Goal: Task Accomplishment & Management: Use online tool/utility

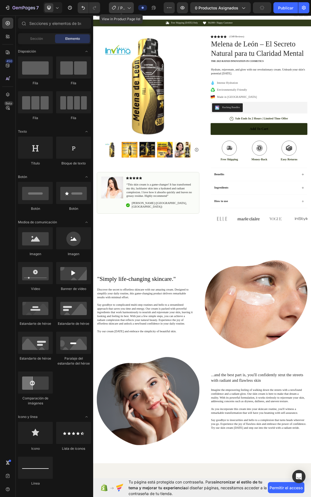
click at [125, 3] on div "/ Página del producto - 27 de agosto, 20:51:48" at bounding box center [121, 7] width 25 height 11
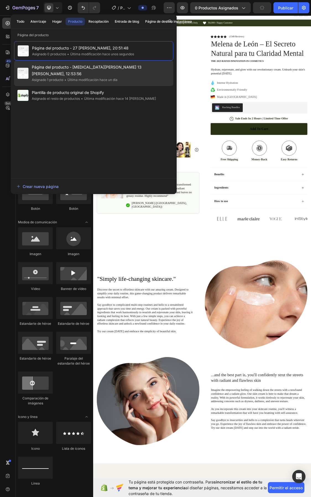
click at [75, 78] on font "Última modificación hace un día" at bounding box center [92, 80] width 50 height 4
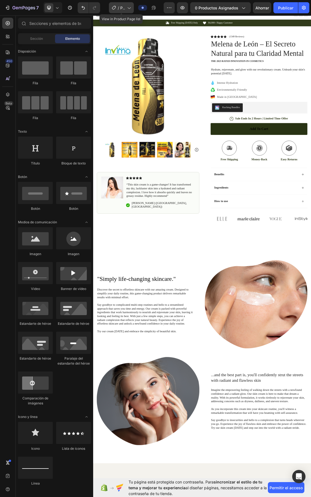
click at [128, 7] on icon at bounding box center [129, 8] width 6 height 6
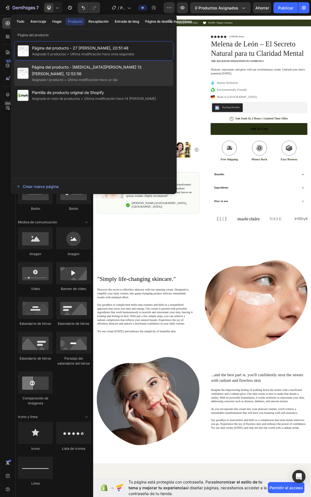
click at [93, 78] on font "Última modificación hace un día" at bounding box center [92, 80] width 50 height 4
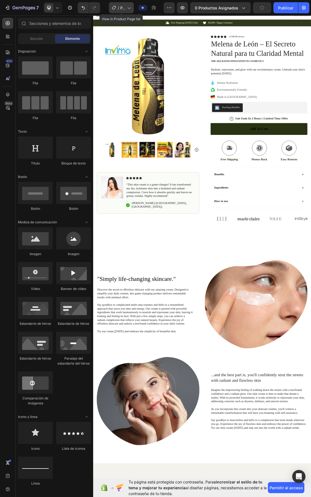
click at [131, 6] on div "/ Página del producto - 27 de agosto, 20:51:48" at bounding box center [121, 7] width 25 height 11
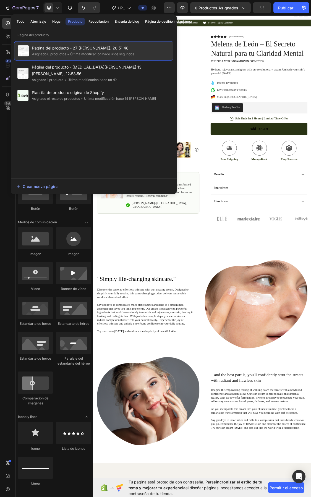
click at [79, 50] on font "Página del producto - 27 [PERSON_NAME], 20:51:48" at bounding box center [80, 48] width 96 height 5
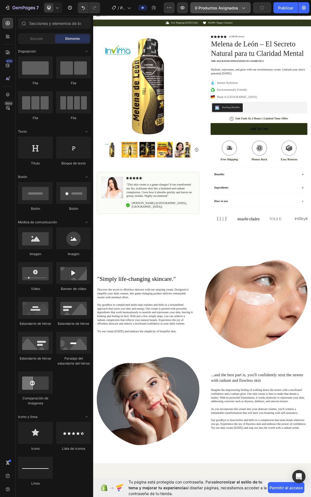
click at [242, 6] on icon "button" at bounding box center [243, 8] width 6 height 6
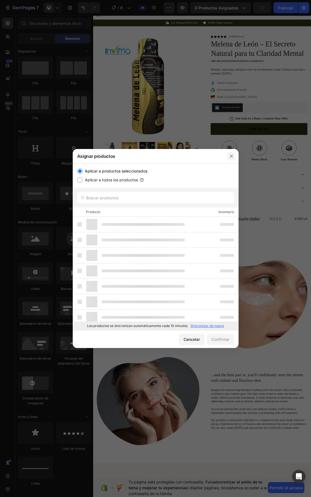
click at [231, 155] on icon "button" at bounding box center [231, 156] width 4 height 4
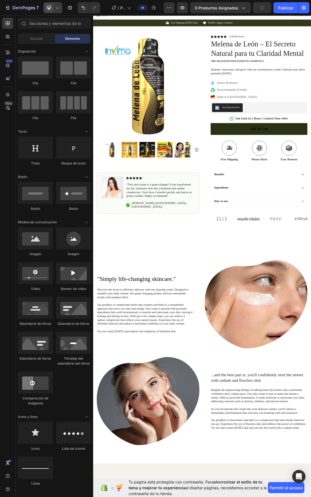
click at [60, 9] on icon at bounding box center [57, 8] width 6 height 6
click at [65, 42] on div "Móvil" at bounding box center [64, 46] width 41 height 9
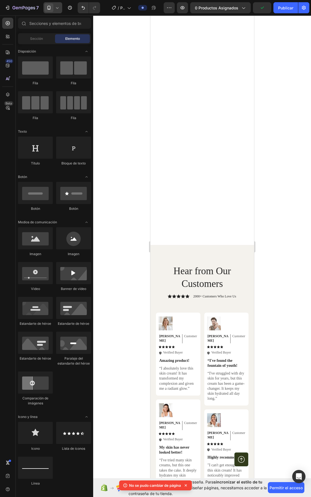
scroll to position [1825, 0]
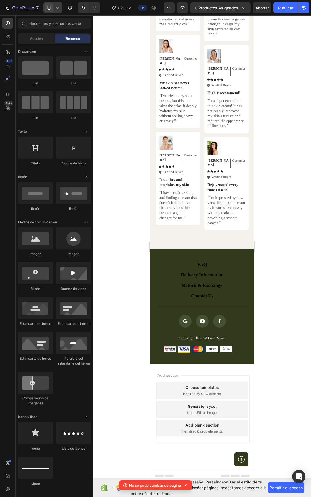
click at [187, 485] on icon at bounding box center [185, 485] width 2 height 2
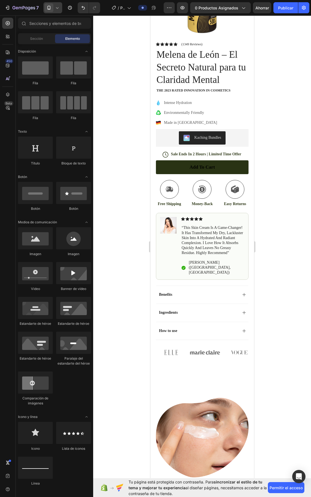
scroll to position [0, 0]
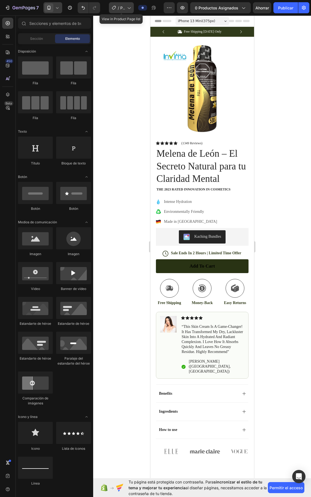
click at [129, 7] on icon at bounding box center [129, 8] width 6 height 6
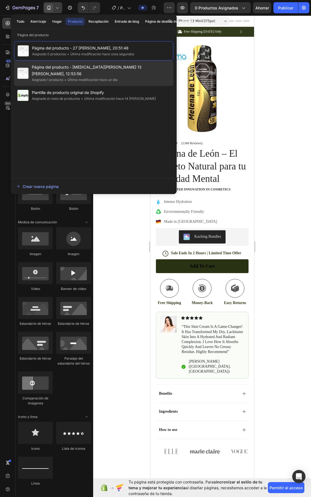
click at [90, 78] on font "Última modificación hace un día" at bounding box center [92, 80] width 50 height 4
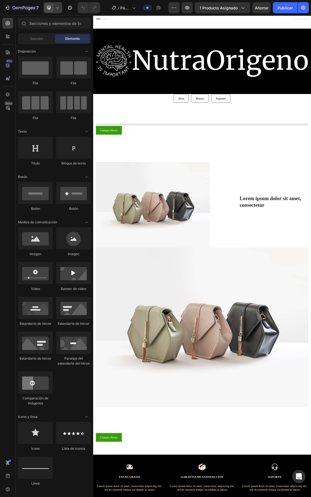
click at [60, 8] on div at bounding box center [52, 7] width 19 height 11
click at [61, 35] on span "Móvil" at bounding box center [59, 38] width 9 height 6
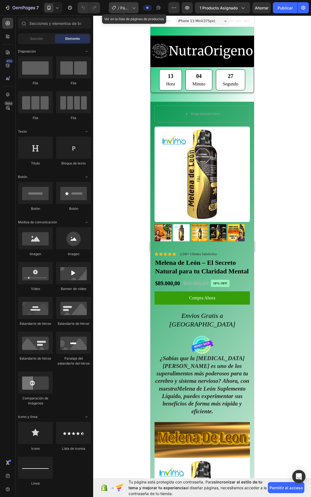
click at [135, 3] on div "/ Página del producto - [MEDICAL_DATA][PERSON_NAME] 13 [PERSON_NAME], 12:53:56" at bounding box center [124, 7] width 30 height 11
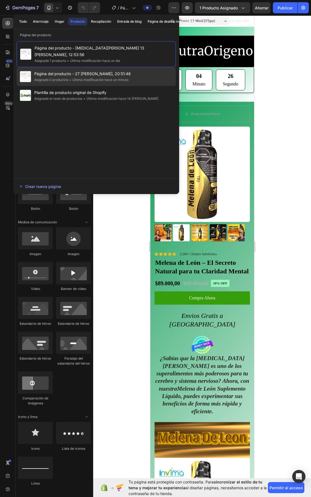
click at [86, 78] on font "Última modificación hace un minuto" at bounding box center [100, 80] width 56 height 4
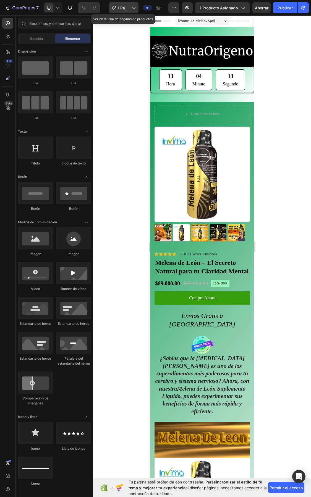
click at [132, 9] on icon at bounding box center [134, 8] width 6 height 6
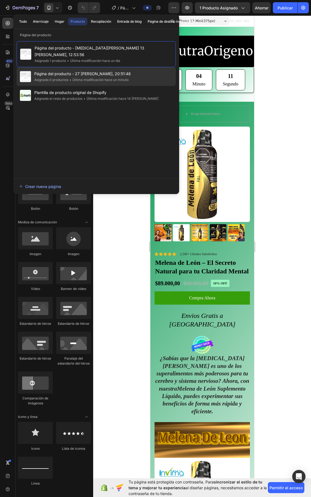
click at [46, 71] on font "Página del producto - 27 [PERSON_NAME], 20:51:48" at bounding box center [82, 73] width 96 height 5
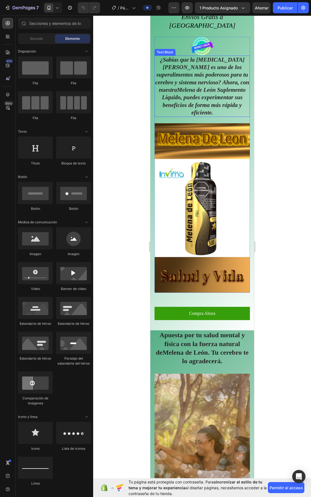
scroll to position [235, 0]
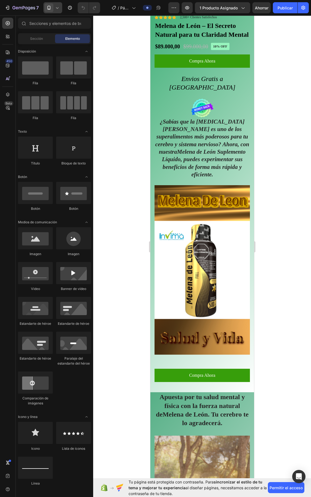
click at [57, 6] on icon at bounding box center [57, 8] width 6 height 6
click at [60, 47] on font "Pantalla completa" at bounding box center [69, 46] width 28 height 4
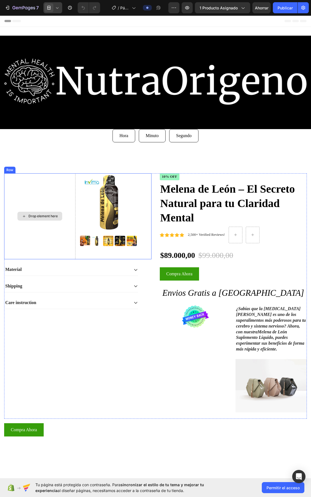
click at [25, 188] on div "Drop element here" at bounding box center [39, 216] width 71 height 86
click at [41, 166] on div at bounding box center [38, 168] width 7 height 7
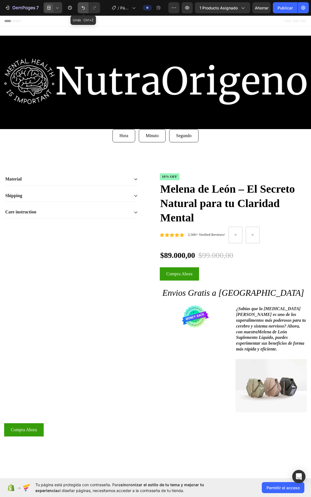
click at [85, 7] on icon "Deshacer/Rehacer" at bounding box center [83, 8] width 6 height 6
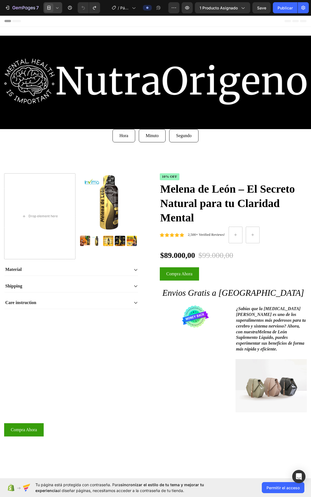
click at [60, 6] on div at bounding box center [52, 7] width 19 height 11
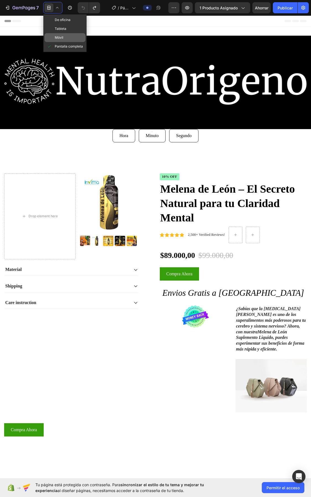
click at [58, 42] on div "Móvil" at bounding box center [64, 46] width 41 height 9
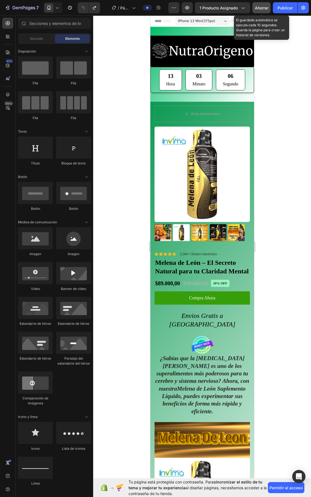
click at [259, 6] on font "Ahorrar" at bounding box center [262, 8] width 14 height 5
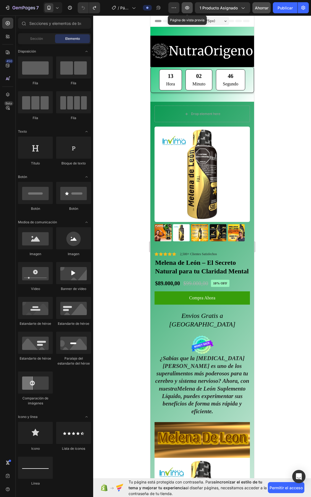
click at [190, 5] on button "button" at bounding box center [186, 7] width 11 height 11
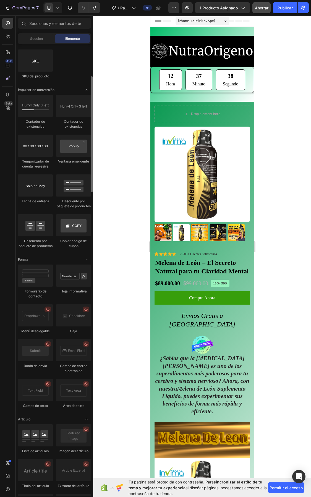
scroll to position [932, 0]
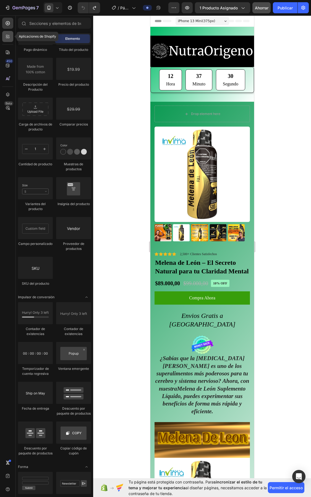
click at [7, 34] on icon at bounding box center [8, 37] width 6 height 6
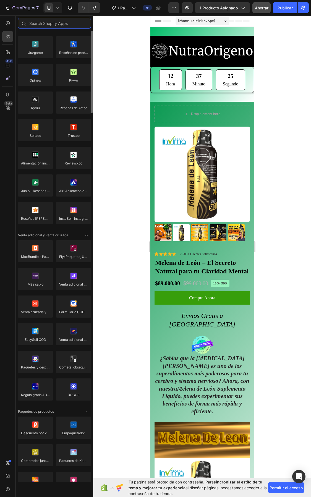
scroll to position [0, 0]
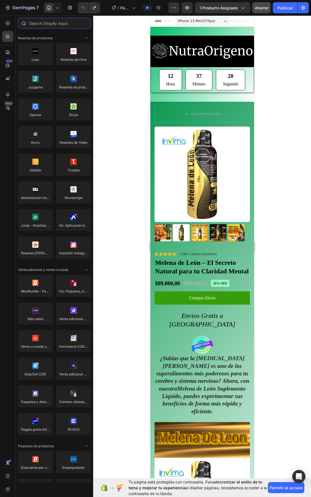
click at [47, 20] on input "text" at bounding box center [54, 23] width 73 height 11
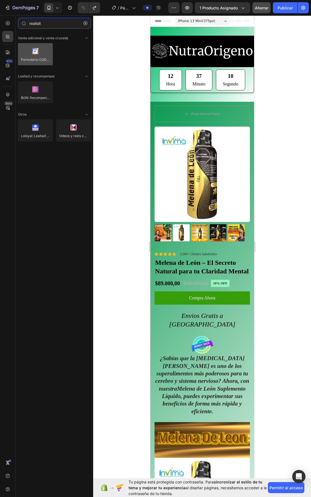
type input "realisit"
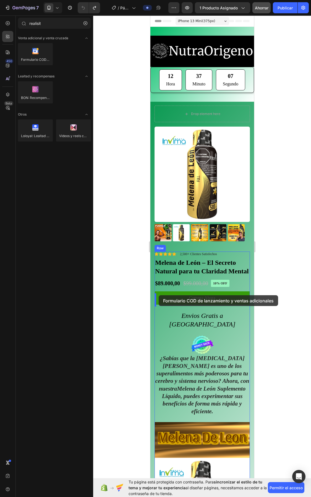
drag, startPoint x: 191, startPoint y: 74, endPoint x: 159, endPoint y: 295, distance: 223.5
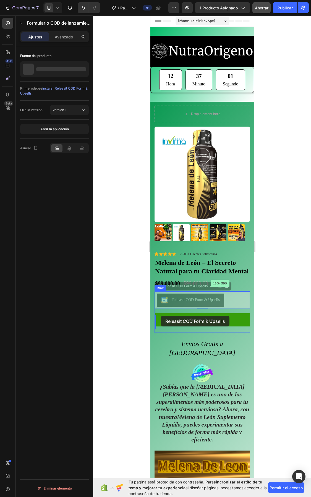
drag, startPoint x: 159, startPoint y: 287, endPoint x: 161, endPoint y: 315, distance: 28.0
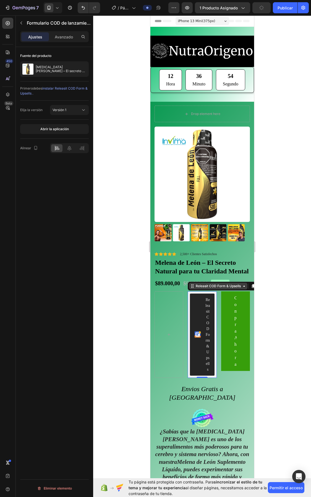
click at [190, 288] on icon at bounding box center [192, 286] width 4 height 4
click at [276, 289] on div at bounding box center [202, 255] width 218 height 481
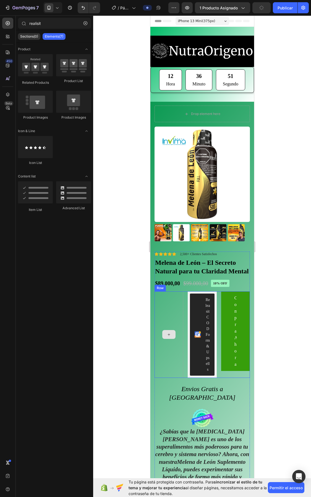
click at [178, 321] on div at bounding box center [168, 334] width 29 height 86
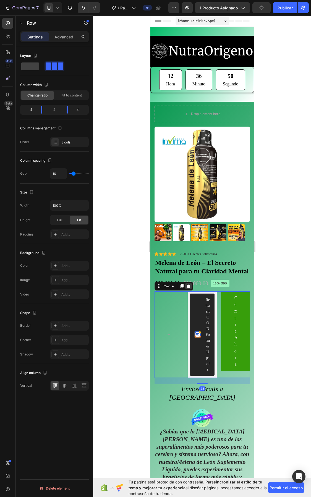
click at [187, 288] on icon at bounding box center [188, 286] width 4 height 4
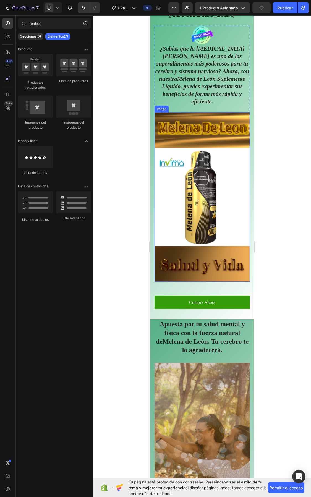
scroll to position [276, 0]
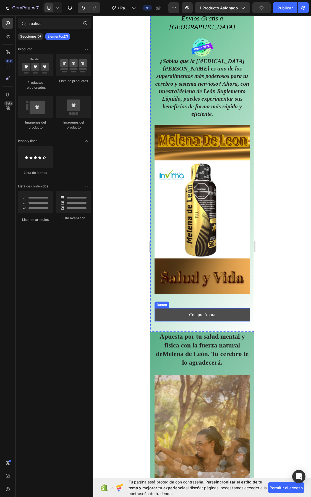
click at [180, 308] on button "Compra Ahora" at bounding box center [201, 314] width 95 height 13
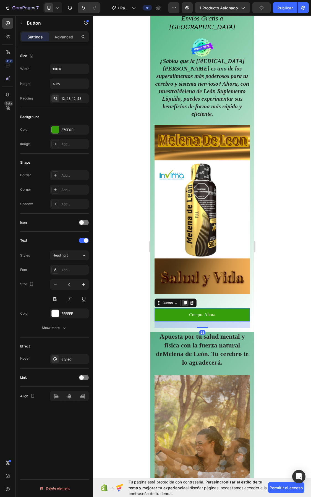
click at [183, 301] on icon at bounding box center [184, 303] width 3 height 4
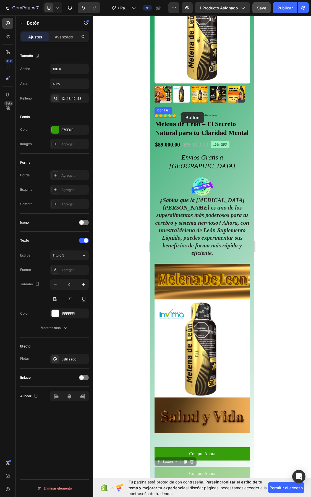
scroll to position [128, 0]
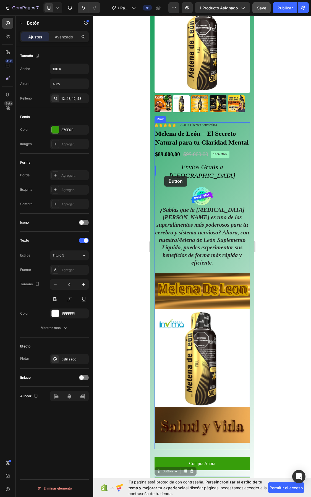
drag, startPoint x: 159, startPoint y: 309, endPoint x: 164, endPoint y: 176, distance: 133.2
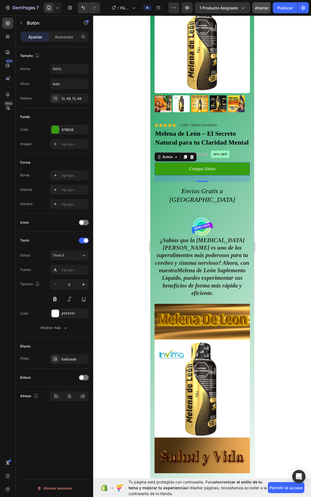
click at [302, 137] on div at bounding box center [202, 255] width 218 height 481
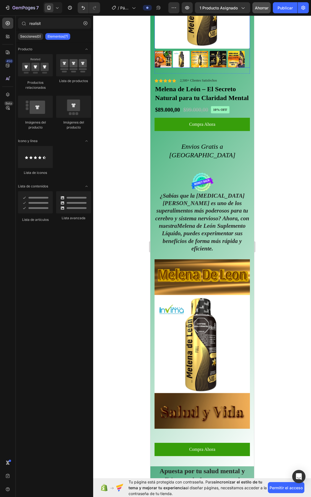
scroll to position [138, 0]
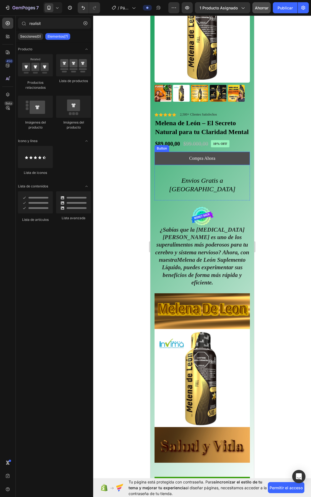
click at [223, 160] on button "Compra Ahora" at bounding box center [201, 158] width 95 height 13
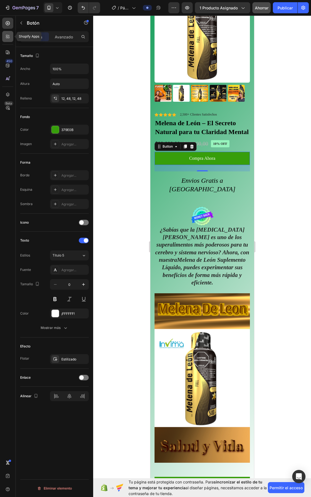
click at [9, 37] on icon at bounding box center [9, 38] width 2 height 2
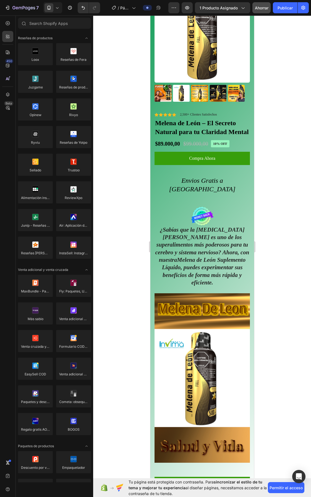
click at [118, 142] on div at bounding box center [202, 255] width 218 height 481
click at [205, 160] on p "Compra Ahora" at bounding box center [202, 158] width 26 height 7
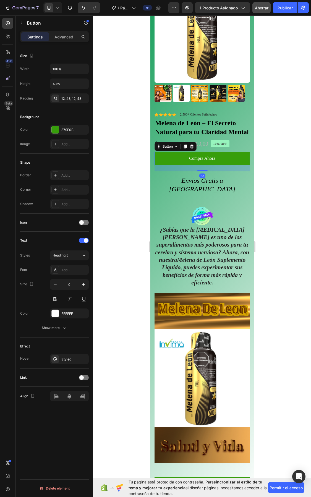
click at [299, 162] on div at bounding box center [202, 255] width 218 height 481
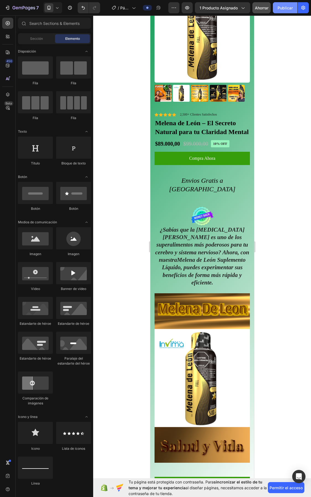
click at [284, 3] on button "Publicar" at bounding box center [285, 7] width 25 height 11
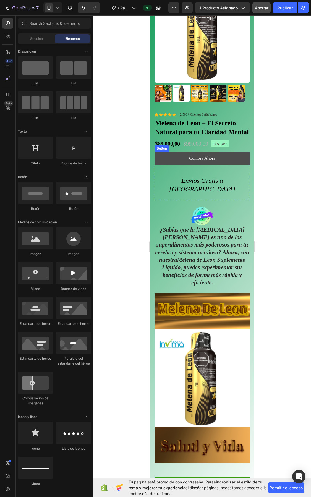
click at [196, 156] on button "Compra Ahora" at bounding box center [201, 158] width 95 height 13
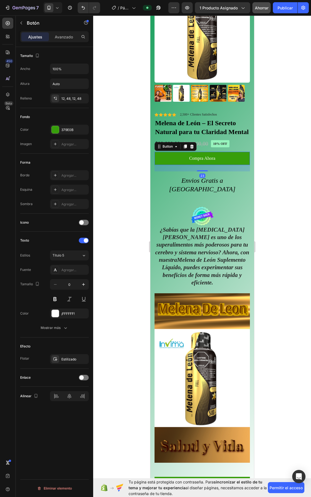
click at [122, 163] on div at bounding box center [202, 255] width 218 height 481
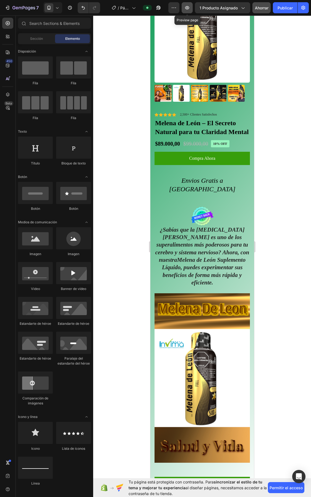
click at [191, 4] on button "button" at bounding box center [186, 7] width 11 height 11
click at [147, 7] on icon at bounding box center [147, 8] width 2 height 2
click at [156, 7] on icon "button" at bounding box center [158, 8] width 6 height 6
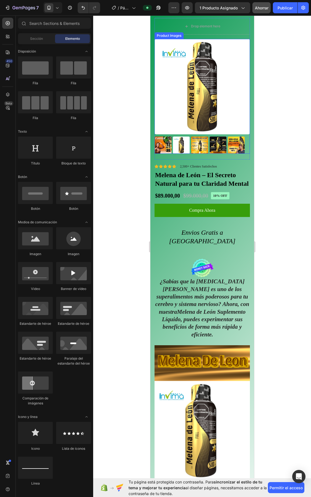
scroll to position [0, 0]
